Goal: Task Accomplishment & Management: Complete application form

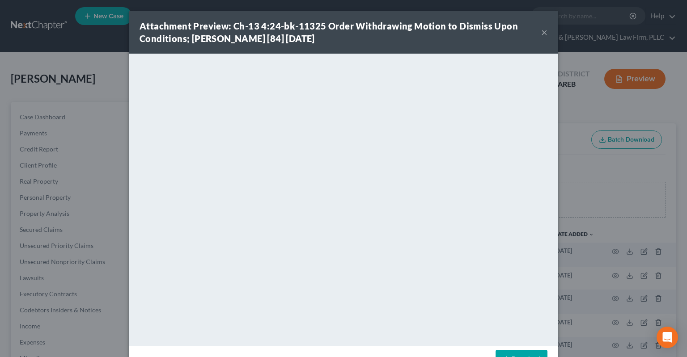
drag, startPoint x: 545, startPoint y: 32, endPoint x: 295, endPoint y: 45, distance: 250.6
click at [545, 31] on button "×" at bounding box center [544, 32] width 6 height 11
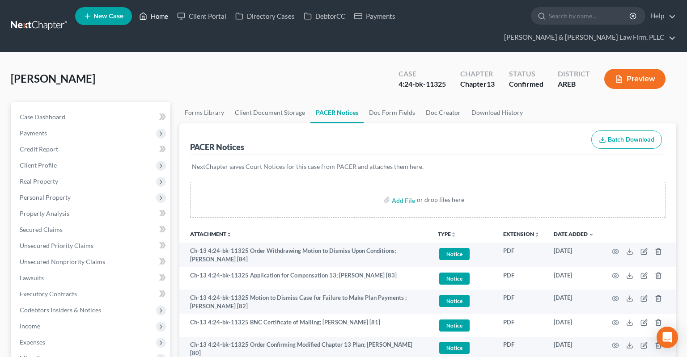
click at [155, 20] on link "Home" at bounding box center [154, 16] width 38 height 16
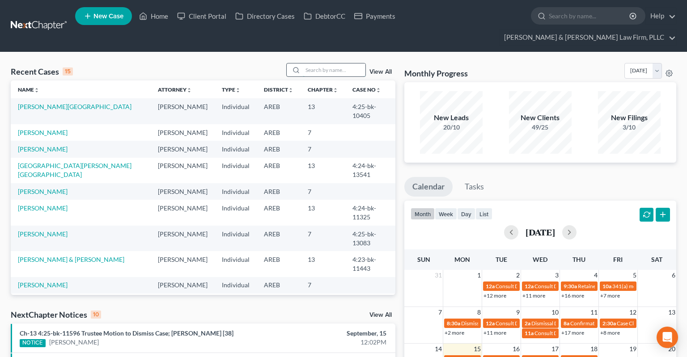
click at [321, 63] on input "search" at bounding box center [334, 69] width 63 height 13
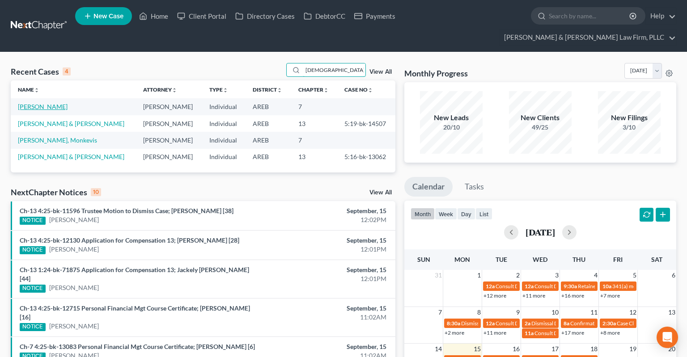
type input "[DEMOGRAPHIC_DATA]"
click at [57, 103] on link "[PERSON_NAME]" at bounding box center [43, 107] width 50 height 8
select select "6"
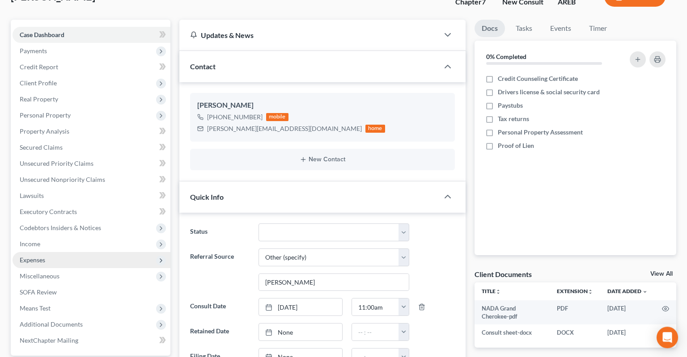
scroll to position [141, 0]
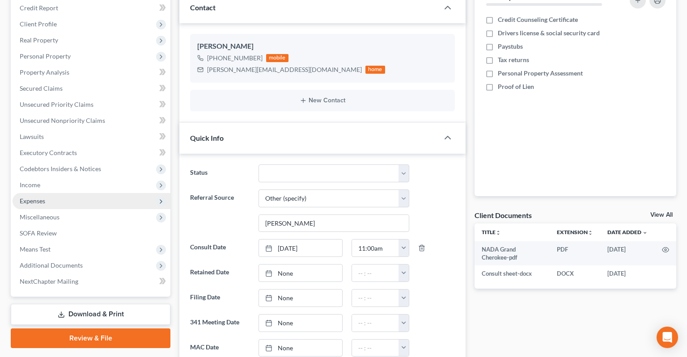
click at [74, 193] on span "Expenses" at bounding box center [92, 201] width 158 height 16
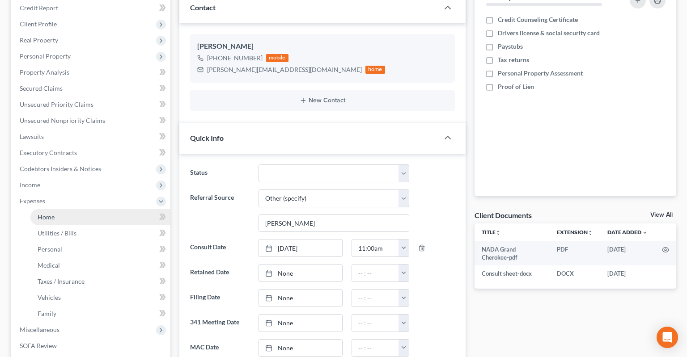
click at [81, 209] on link "Home" at bounding box center [100, 217] width 140 height 16
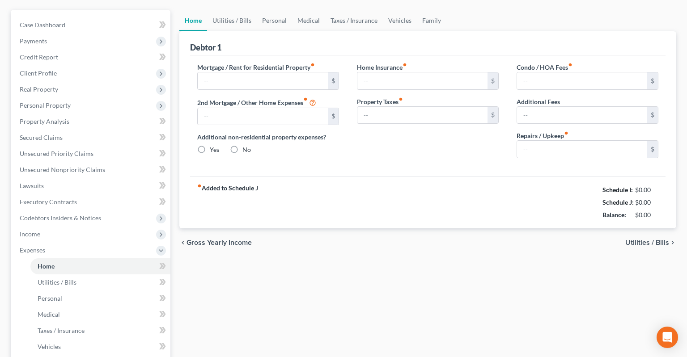
type input "1,900.00"
type input "0.00"
radio input "true"
type input "0.00"
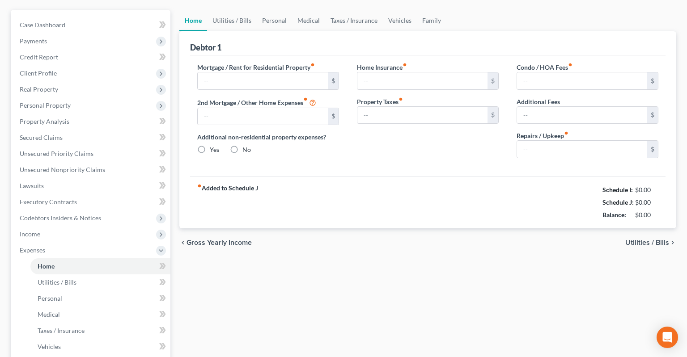
type input "0.00"
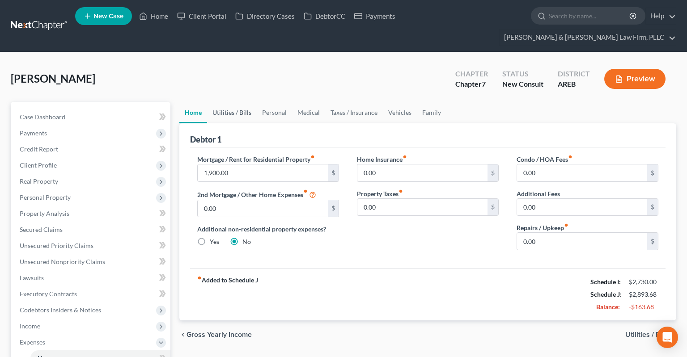
click at [223, 102] on link "Utilities / Bills" at bounding box center [232, 112] width 50 height 21
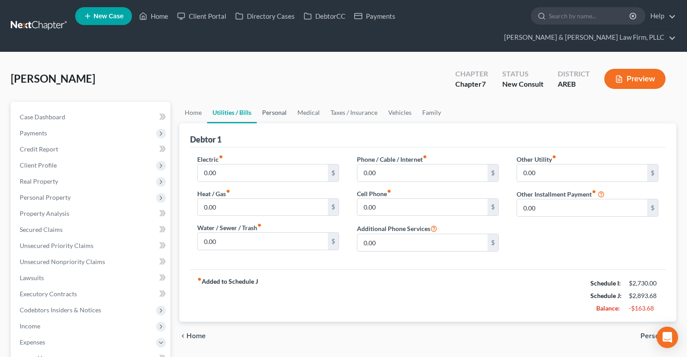
click at [266, 102] on link "Personal" at bounding box center [274, 112] width 35 height 21
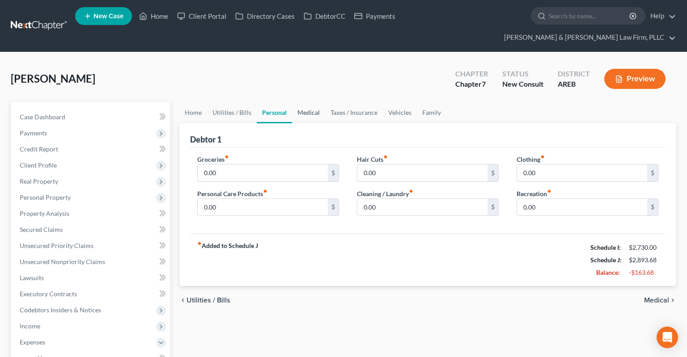
click at [304, 102] on link "Medical" at bounding box center [308, 112] width 33 height 21
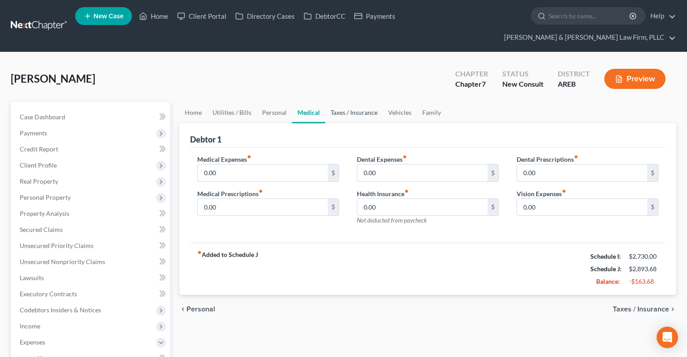
click at [335, 102] on link "Taxes / Insurance" at bounding box center [354, 112] width 58 height 21
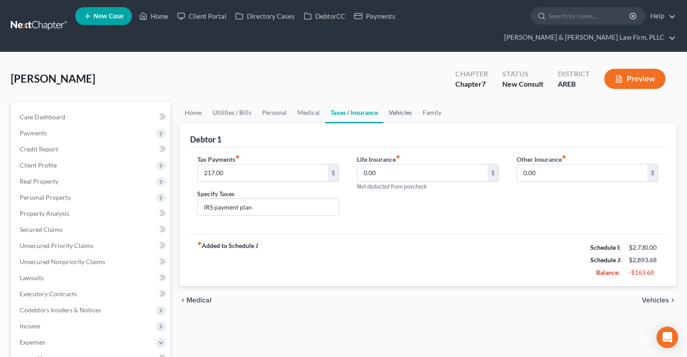
click at [393, 102] on link "Vehicles" at bounding box center [400, 112] width 34 height 21
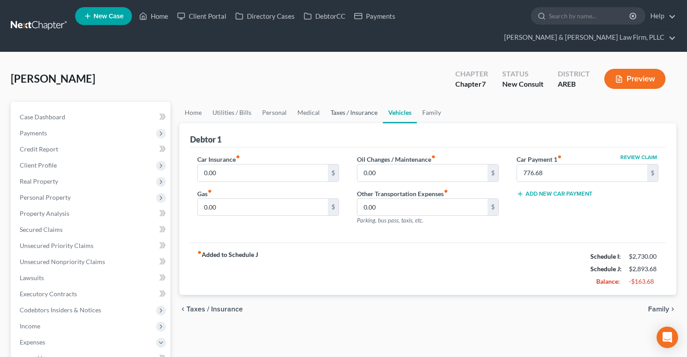
click at [345, 102] on link "Taxes / Insurance" at bounding box center [354, 112] width 58 height 21
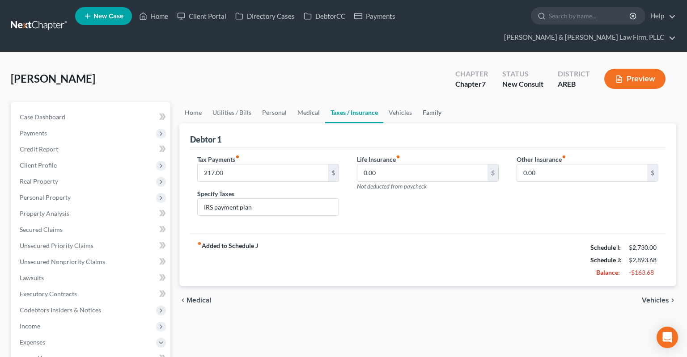
click at [425, 102] on link "Family" at bounding box center [431, 112] width 29 height 21
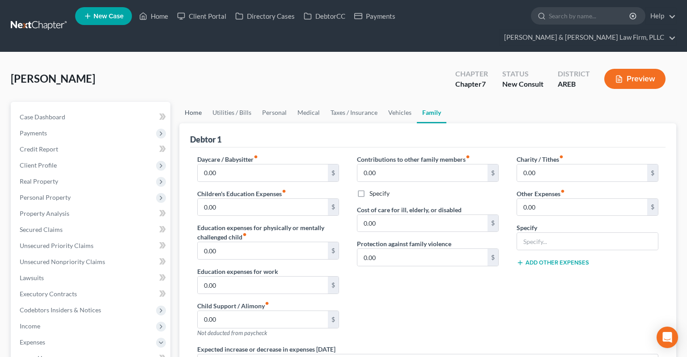
click at [191, 102] on link "Home" at bounding box center [193, 112] width 28 height 21
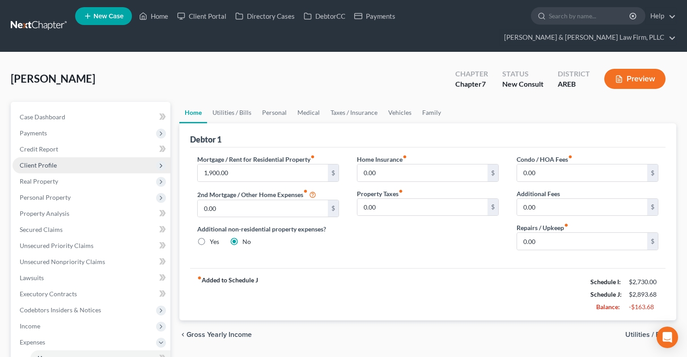
click at [93, 157] on span "Client Profile" at bounding box center [92, 165] width 158 height 16
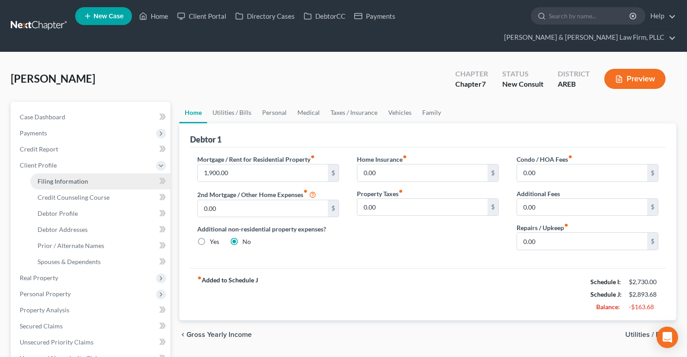
click at [100, 173] on link "Filing Information" at bounding box center [100, 181] width 140 height 16
select select "1"
select select "0"
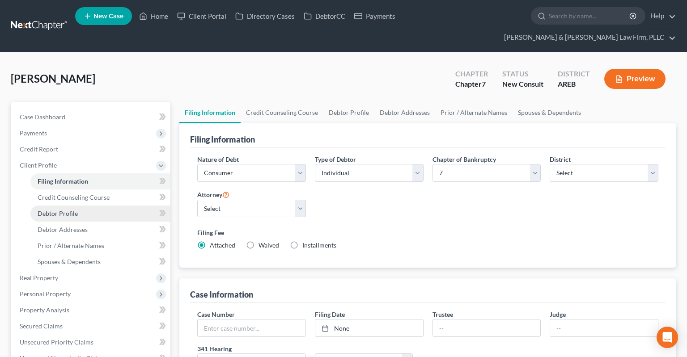
click at [97, 206] on link "Debtor Profile" at bounding box center [100, 214] width 140 height 16
select select "0"
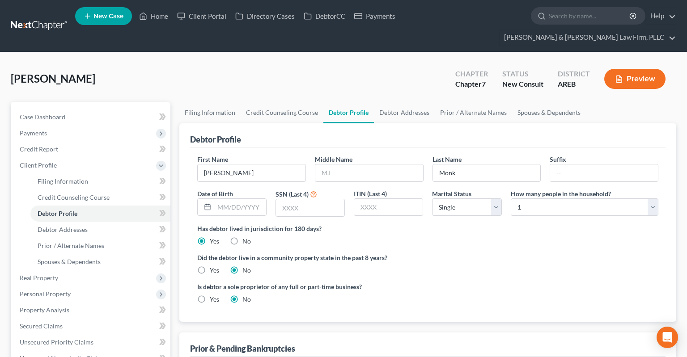
radio input "true"
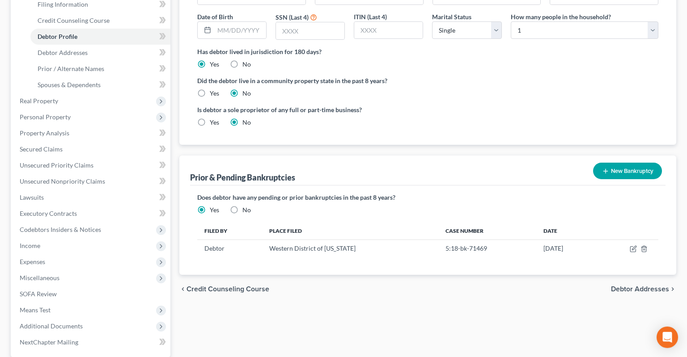
scroll to position [236, 0]
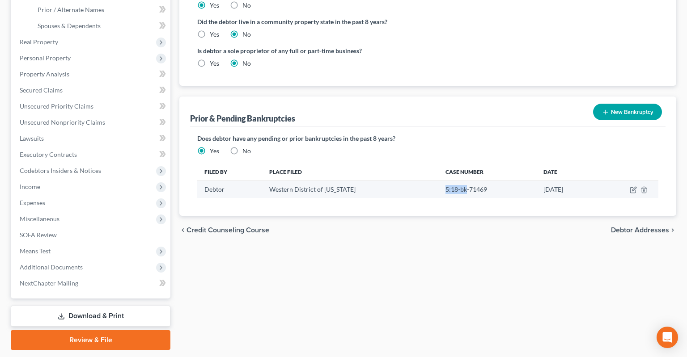
drag, startPoint x: 426, startPoint y: 170, endPoint x: 468, endPoint y: 170, distance: 42.5
click at [463, 181] on td "5:18-bk-71469" at bounding box center [487, 189] width 98 height 17
click at [469, 181] on td "5:18-bk-71469" at bounding box center [487, 189] width 98 height 17
drag, startPoint x: 426, startPoint y: 173, endPoint x: 472, endPoint y: 173, distance: 46.9
click at [472, 181] on td "5:18-bk-71469" at bounding box center [487, 189] width 98 height 17
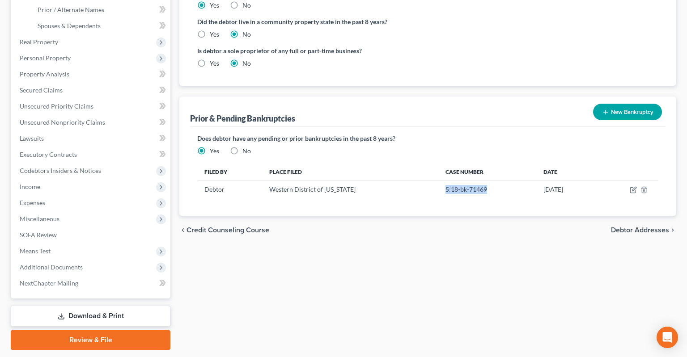
copy td "5:18-bk-71469"
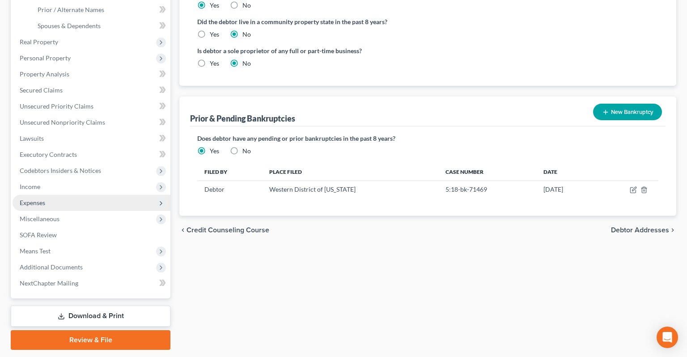
click at [53, 195] on span "Expenses" at bounding box center [92, 203] width 158 height 16
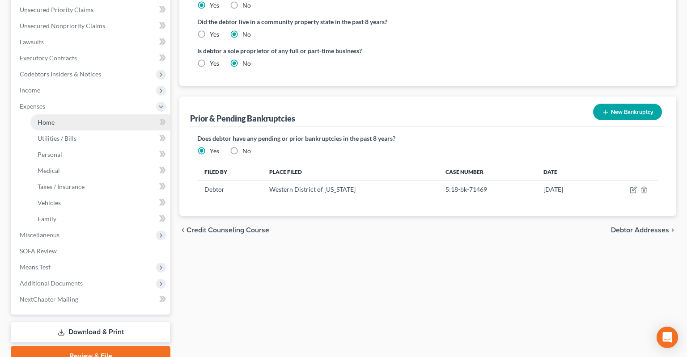
click at [88, 114] on link "Home" at bounding box center [100, 122] width 140 height 16
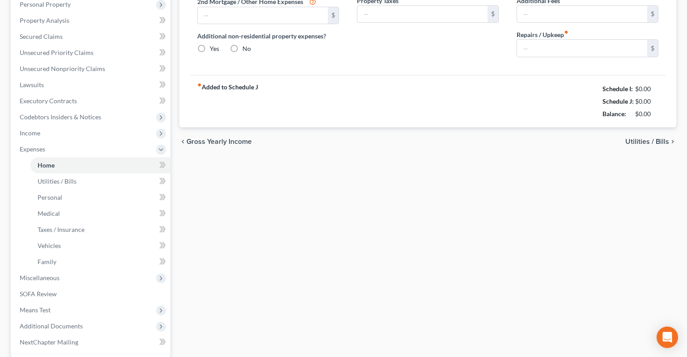
type input "1,900.00"
type input "0.00"
radio input "true"
type input "0.00"
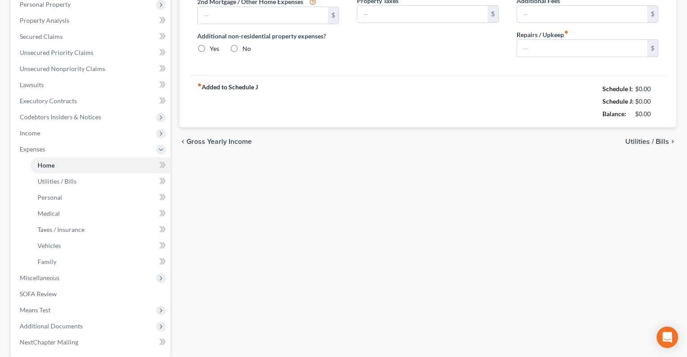
type input "0.00"
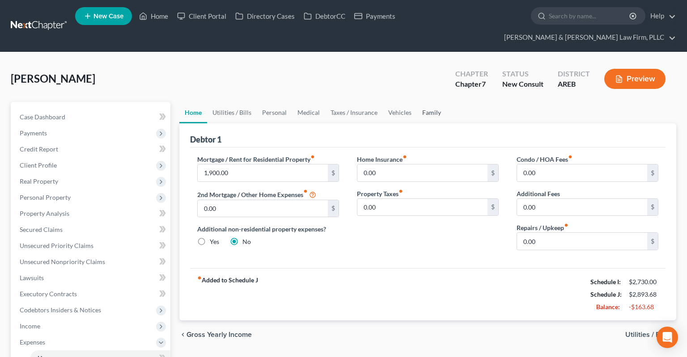
click at [426, 102] on link "Family" at bounding box center [431, 112] width 29 height 21
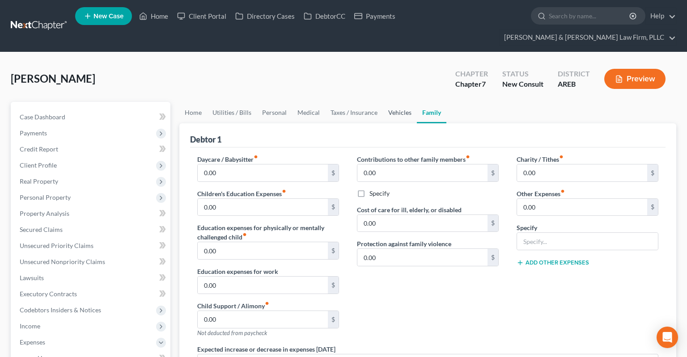
click at [392, 102] on link "Vehicles" at bounding box center [400, 112] width 34 height 21
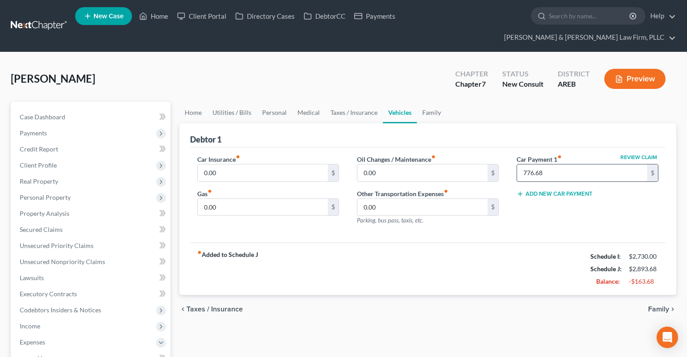
click at [586, 164] on input "776.68" at bounding box center [582, 172] width 130 height 17
type input "0"
click at [343, 102] on link "Taxes / Insurance" at bounding box center [354, 112] width 58 height 21
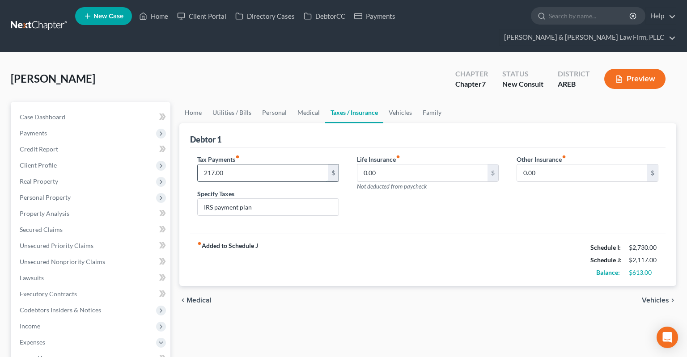
click at [237, 164] on input "217.00" at bounding box center [263, 172] width 130 height 17
type input "0"
click at [283, 255] on div "fiber_manual_record Added to Schedule J Schedule I: $2,730.00 Schedule J: $1,90…" at bounding box center [427, 260] width 475 height 52
drag, startPoint x: 162, startPoint y: 196, endPoint x: 97, endPoint y: 199, distance: 64.9
click at [198, 199] on input "IRS payment plan" at bounding box center [268, 207] width 141 height 17
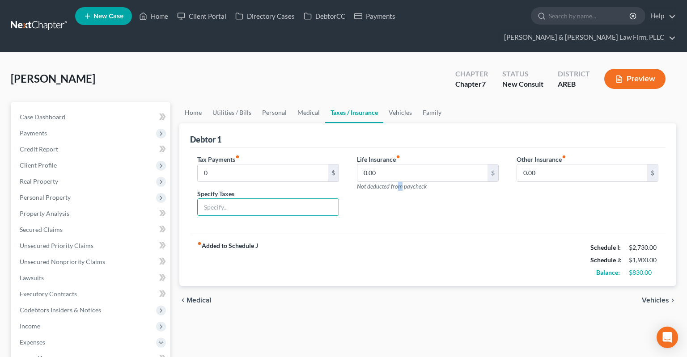
drag, startPoint x: 396, startPoint y: 176, endPoint x: 401, endPoint y: 174, distance: 5.4
click at [400, 175] on div "Life Insurance fiber_manual_record 0.00 $ Not deducted from paycheck" at bounding box center [428, 189] width 160 height 69
click at [440, 102] on link "Family" at bounding box center [431, 112] width 29 height 21
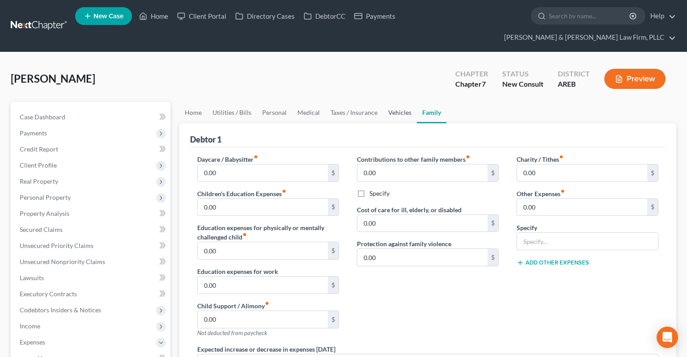
click at [395, 102] on link "Vehicles" at bounding box center [400, 112] width 34 height 21
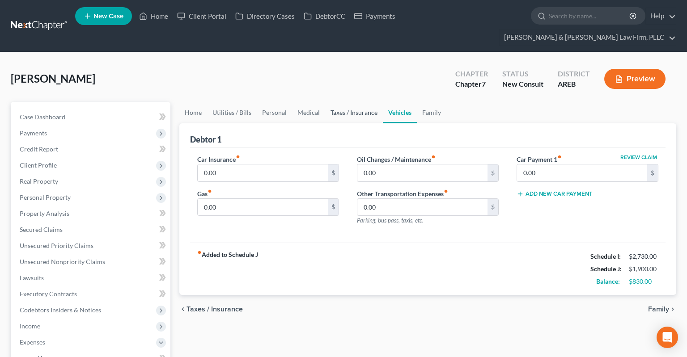
click at [354, 102] on link "Taxes / Insurance" at bounding box center [354, 112] width 58 height 21
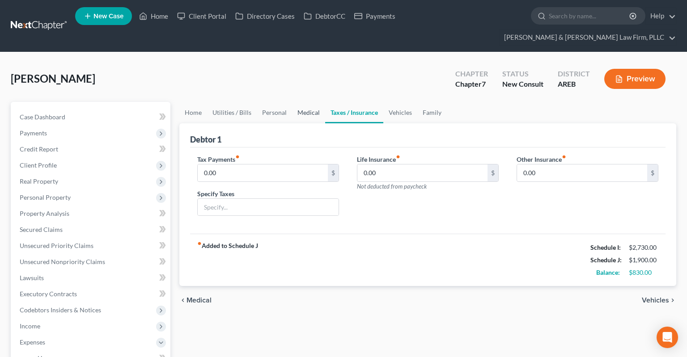
click at [307, 102] on link "Medical" at bounding box center [308, 112] width 33 height 21
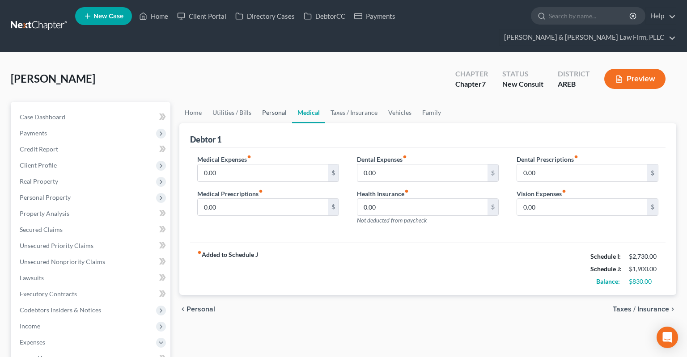
click at [258, 103] on link "Personal" at bounding box center [274, 112] width 35 height 21
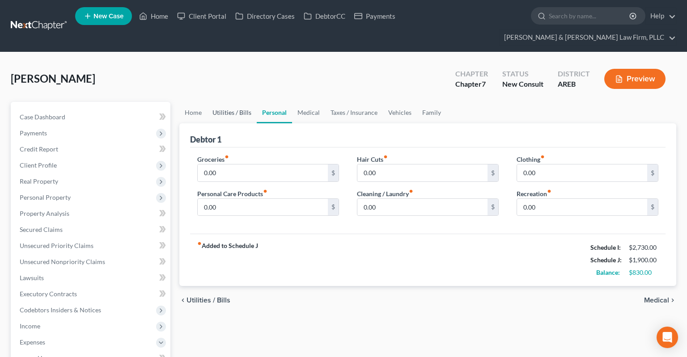
click at [243, 104] on link "Utilities / Bills" at bounding box center [232, 112] width 50 height 21
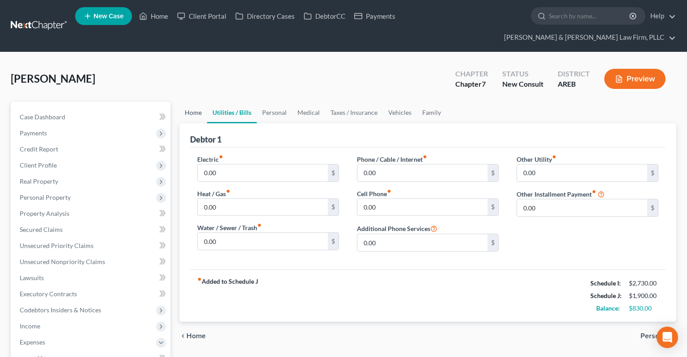
click at [190, 102] on link "Home" at bounding box center [193, 112] width 28 height 21
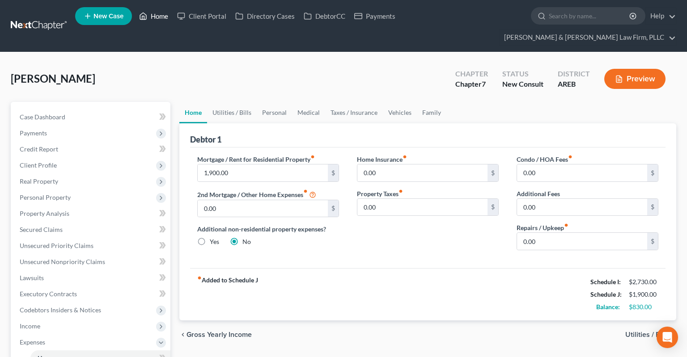
click at [167, 14] on link "Home" at bounding box center [154, 16] width 38 height 16
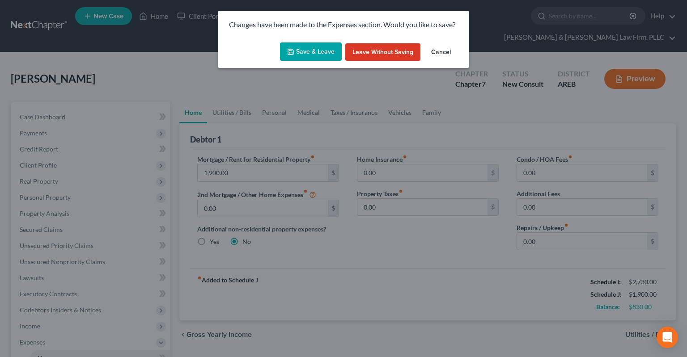
click at [299, 48] on button "Save & Leave" at bounding box center [311, 51] width 62 height 19
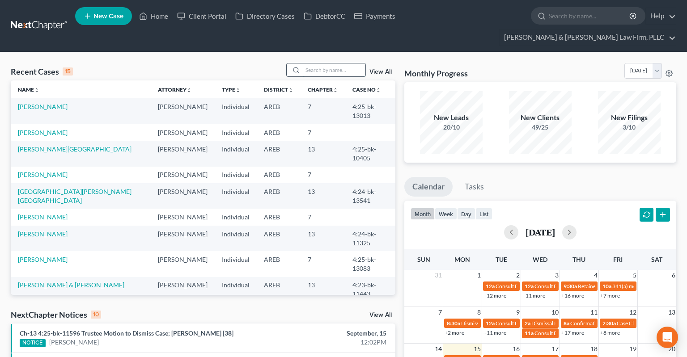
click at [342, 63] on input "search" at bounding box center [334, 69] width 63 height 13
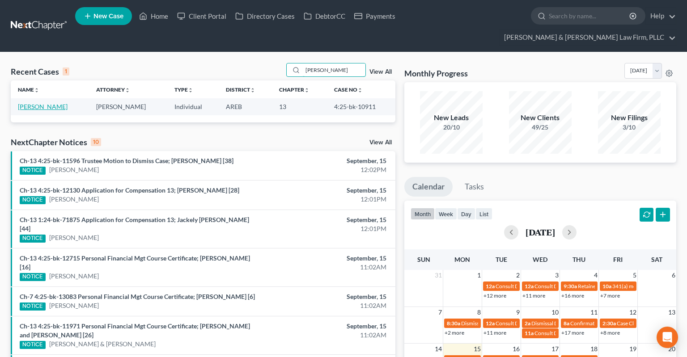
type input "[PERSON_NAME]"
click at [35, 103] on link "[PERSON_NAME]" at bounding box center [43, 107] width 50 height 8
select select "4"
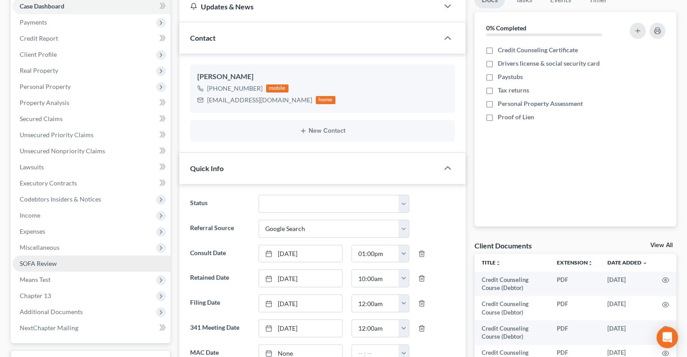
scroll to position [141, 0]
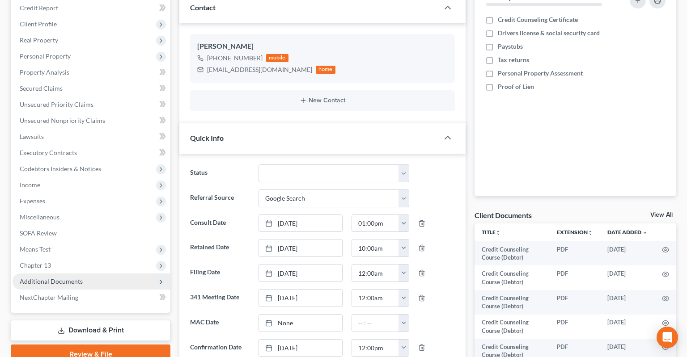
drag, startPoint x: 81, startPoint y: 266, endPoint x: 108, endPoint y: 261, distance: 26.9
click at [81, 274] on span "Additional Documents" at bounding box center [92, 282] width 158 height 16
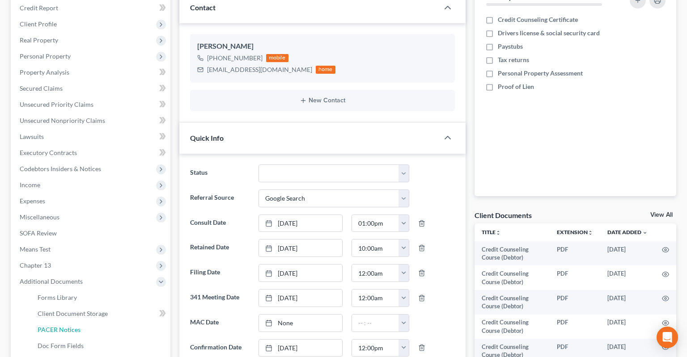
drag, startPoint x: 101, startPoint y: 311, endPoint x: 386, endPoint y: 193, distance: 308.4
click at [101, 322] on link "PACER Notices" at bounding box center [100, 330] width 140 height 16
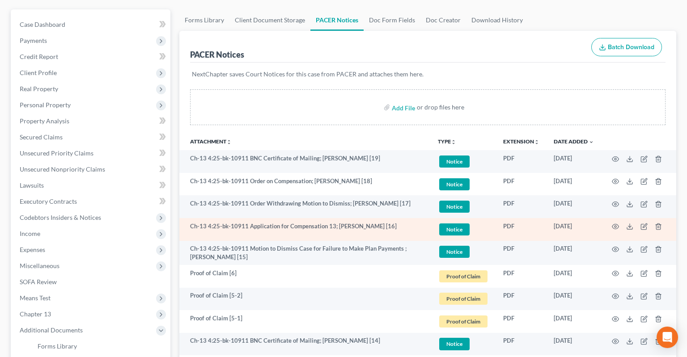
scroll to position [94, 0]
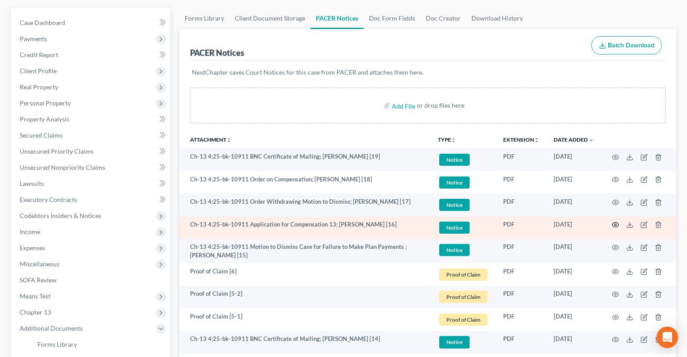
click at [617, 223] on icon "button" at bounding box center [615, 225] width 7 height 5
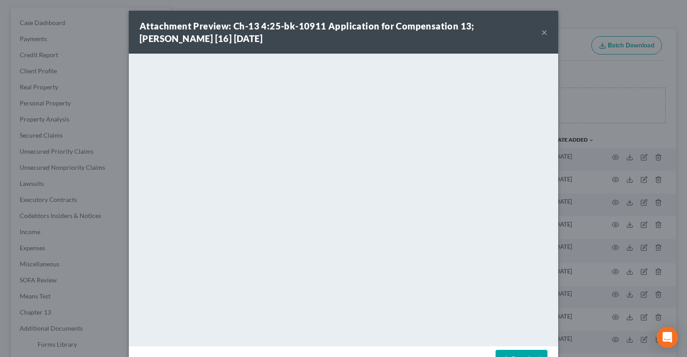
click at [543, 33] on button "×" at bounding box center [544, 32] width 6 height 11
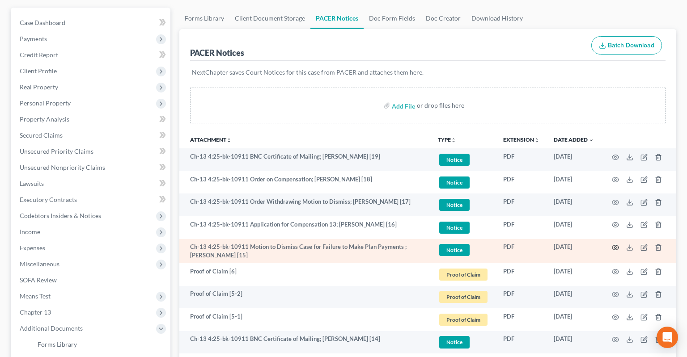
click at [614, 247] on circle "button" at bounding box center [615, 248] width 2 height 2
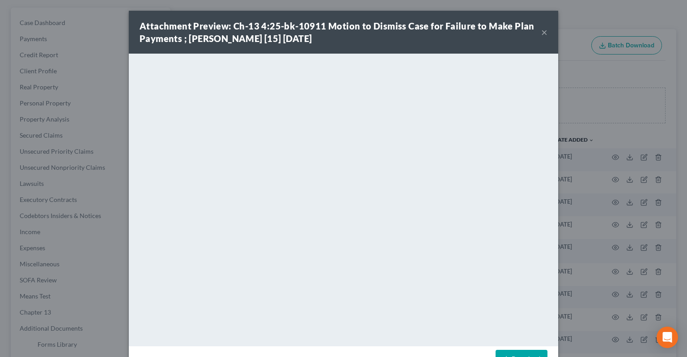
click at [543, 36] on button "×" at bounding box center [544, 32] width 6 height 11
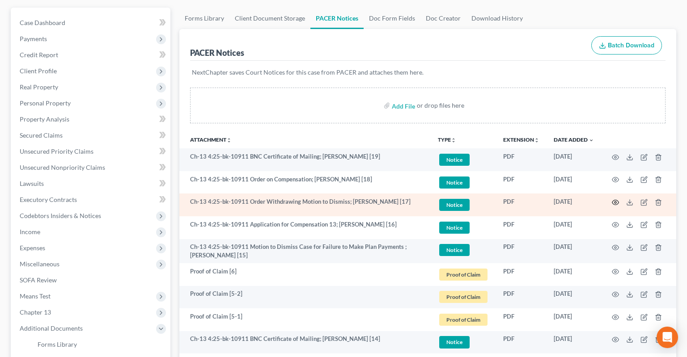
click at [616, 200] on icon "button" at bounding box center [615, 202] width 7 height 5
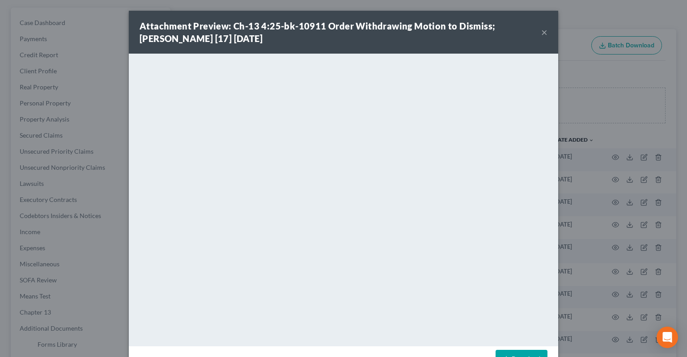
click at [547, 30] on button "×" at bounding box center [544, 32] width 6 height 11
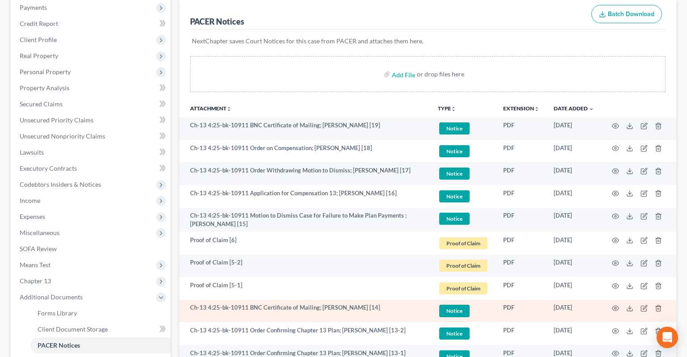
scroll to position [141, 0]
